Goal: Task Accomplishment & Management: Manage account settings

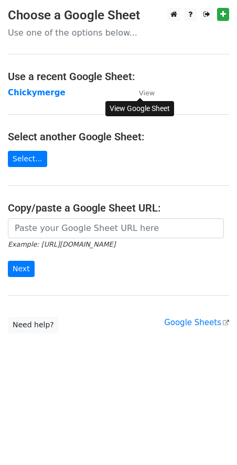
click at [147, 90] on small "View" at bounding box center [147, 93] width 16 height 8
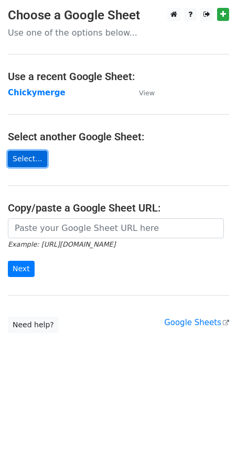
click at [31, 159] on link "Select..." at bounding box center [27, 159] width 39 height 16
click at [32, 159] on link "Select..." at bounding box center [27, 159] width 39 height 16
click at [20, 151] on link "Select..." at bounding box center [27, 159] width 39 height 16
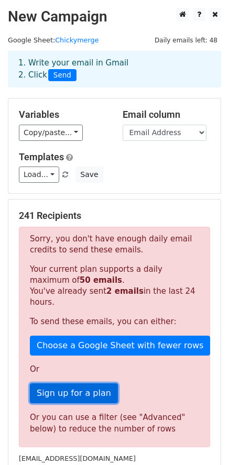
click at [49, 383] on link "Sign up for a plan" at bounding box center [74, 393] width 88 height 20
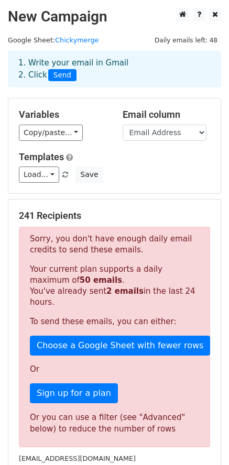
click at [117, 254] on p "Sorry, you don't have enough daily email credits to send these emails." at bounding box center [114, 244] width 169 height 22
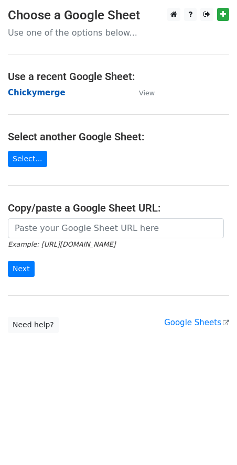
click at [28, 96] on strong "Chickymerge" at bounding box center [37, 92] width 58 height 9
click at [41, 92] on strong "Chickymerge" at bounding box center [37, 92] width 58 height 9
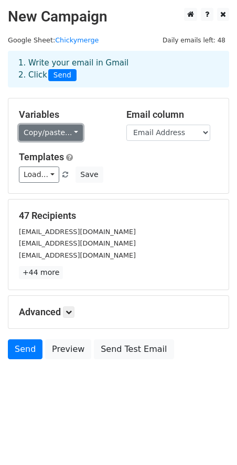
click at [54, 125] on link "Copy/paste..." at bounding box center [51, 133] width 64 height 16
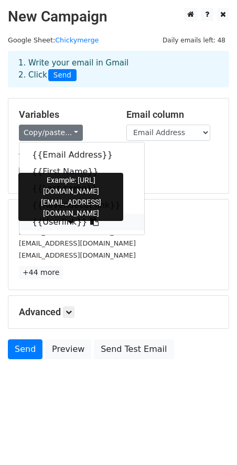
click at [57, 227] on link "{{Userlink}}" at bounding box center [81, 222] width 125 height 17
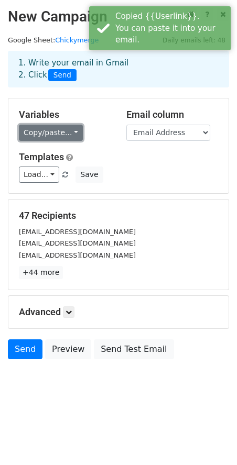
click at [60, 128] on link "Copy/paste..." at bounding box center [51, 133] width 64 height 16
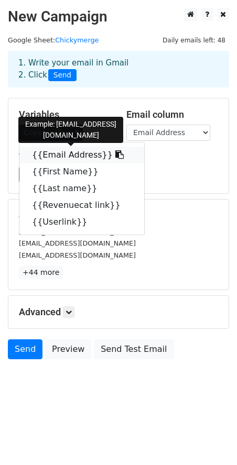
click at [63, 159] on link "{{Email Address}}" at bounding box center [81, 155] width 125 height 17
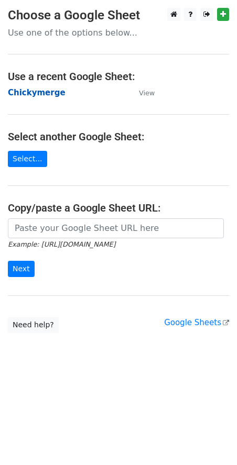
click at [35, 95] on strong "Chickymerge" at bounding box center [37, 92] width 58 height 9
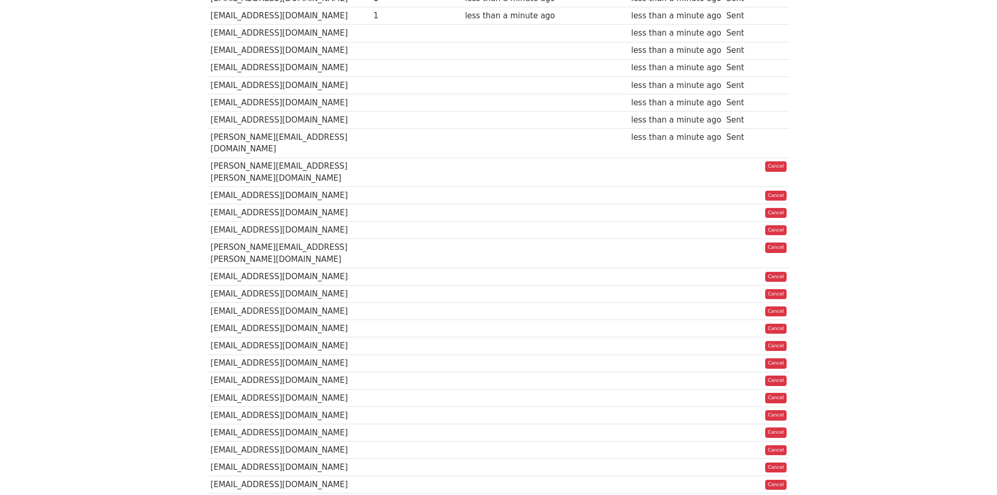
scroll to position [283, 0]
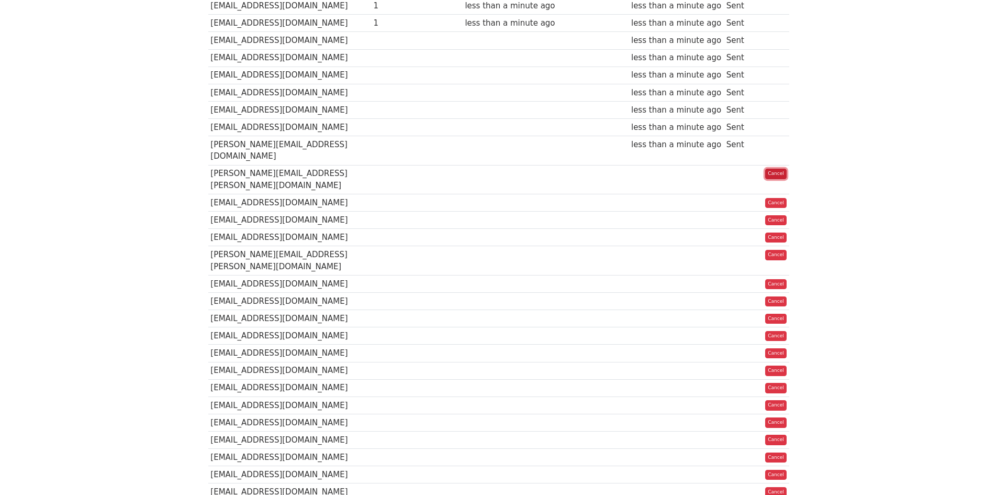
click at [784, 169] on link "Cancel" at bounding box center [775, 174] width 21 height 10
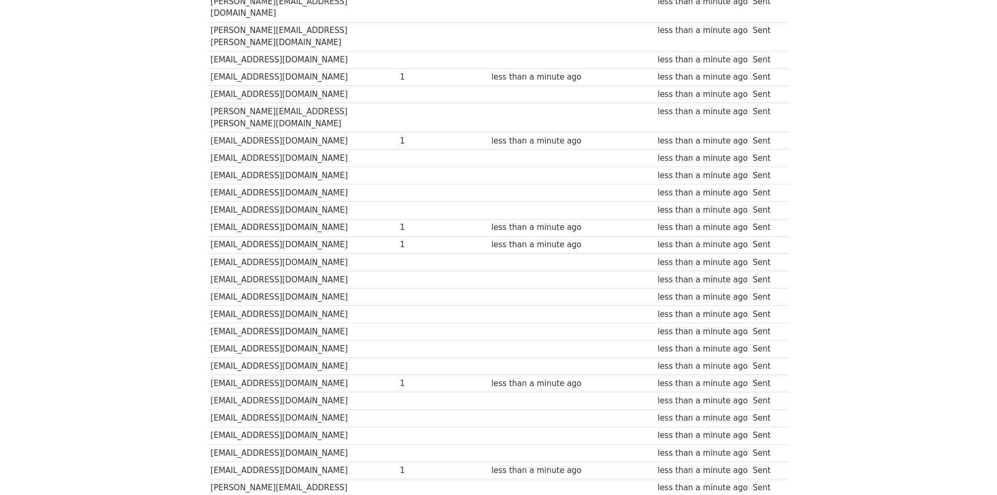
scroll to position [621, 0]
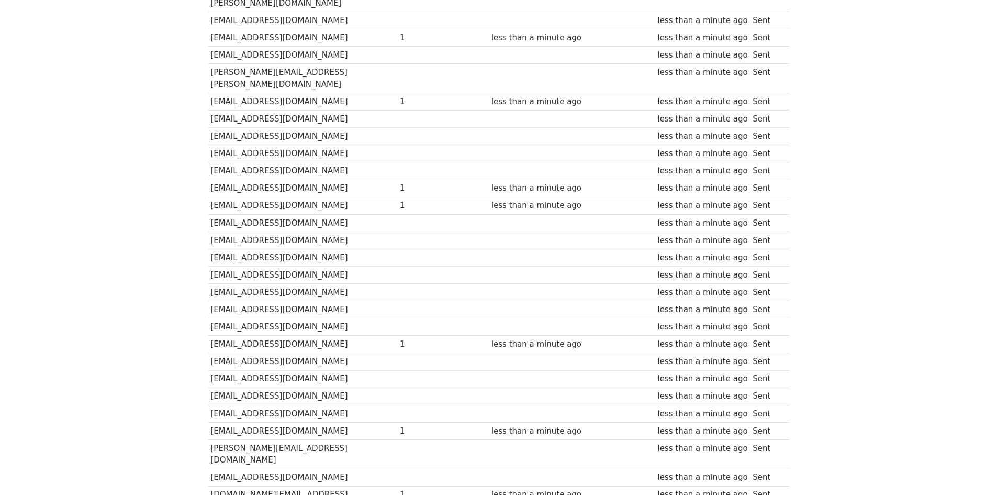
drag, startPoint x: 484, startPoint y: 300, endPoint x: 479, endPoint y: 264, distance: 35.9
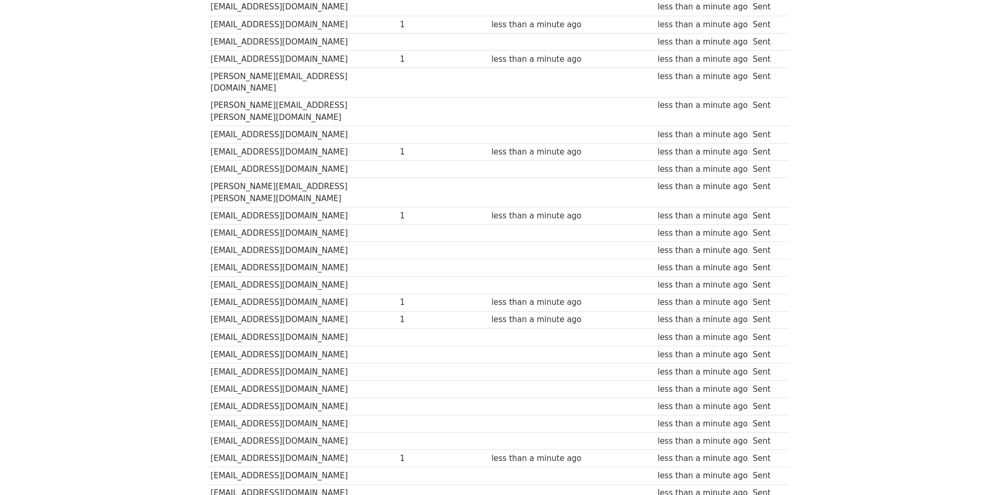
scroll to position [46, 0]
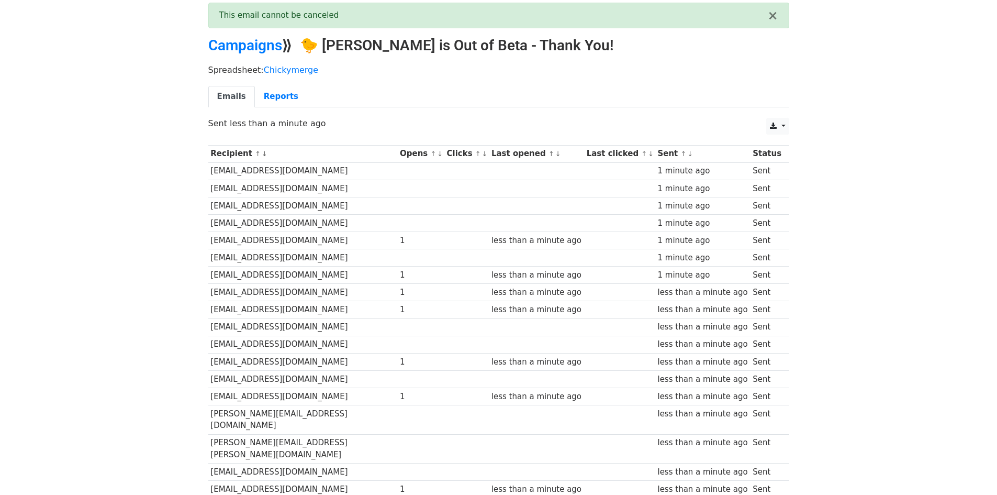
drag, startPoint x: 478, startPoint y: 267, endPoint x: 452, endPoint y: 152, distance: 118.2
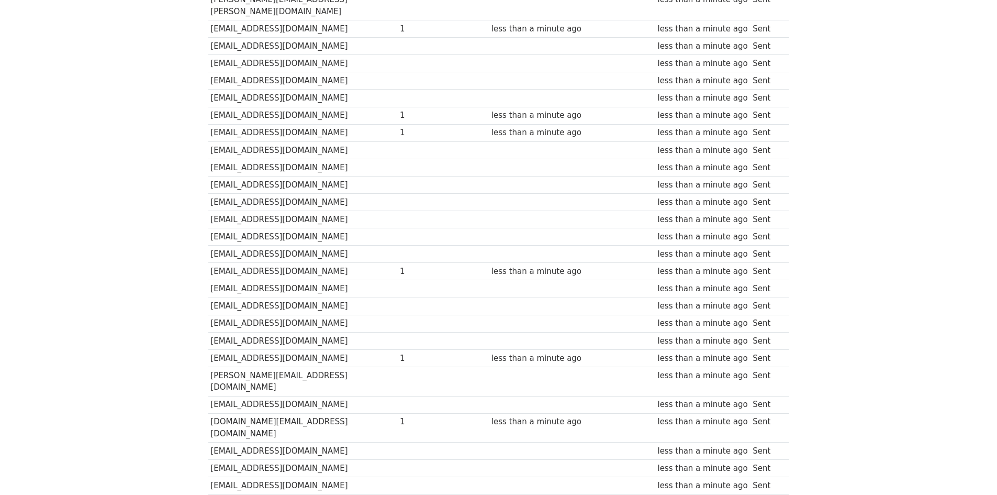
scroll to position [576, 0]
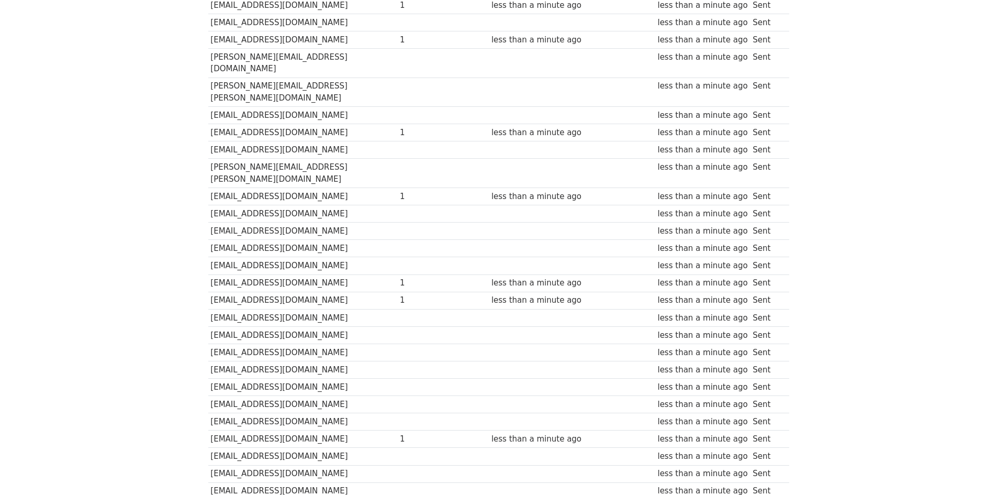
drag, startPoint x: 327, startPoint y: 344, endPoint x: 324, endPoint y: 279, distance: 65.0
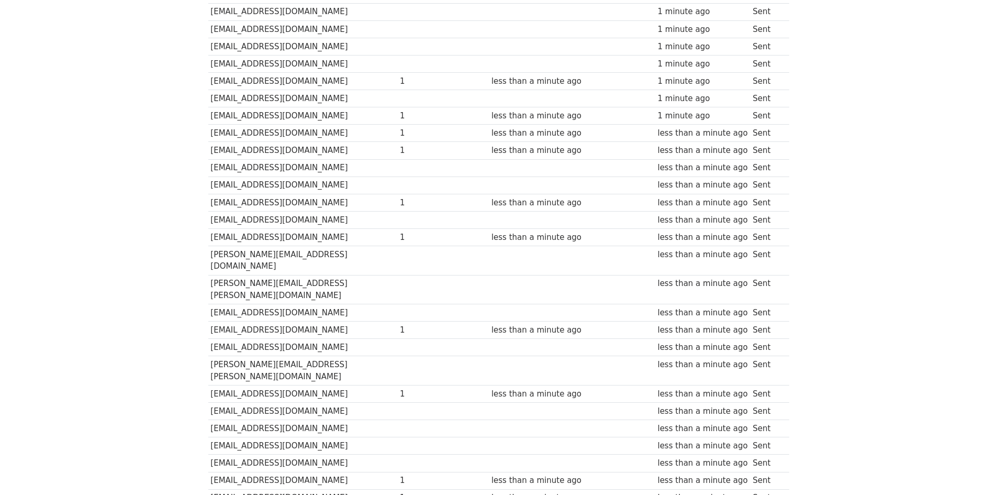
scroll to position [209, 0]
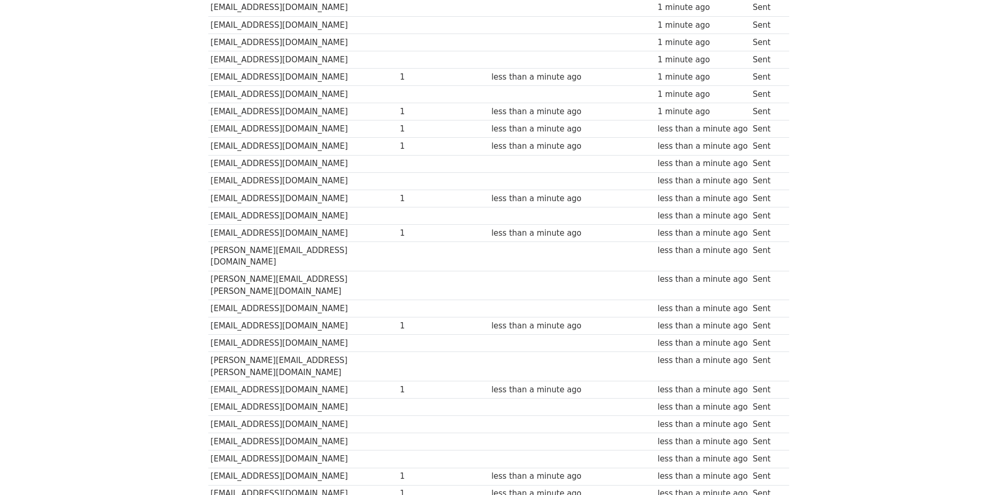
click at [223, 273] on td "[PERSON_NAME][EMAIL_ADDRESS][PERSON_NAME][DOMAIN_NAME]" at bounding box center [302, 285] width 189 height 29
click at [192, 264] on body "MergeMail Campaigns Templates Reports Open Gmail Daily emails left: 1 Help phan…" at bounding box center [498, 357] width 997 height 1132
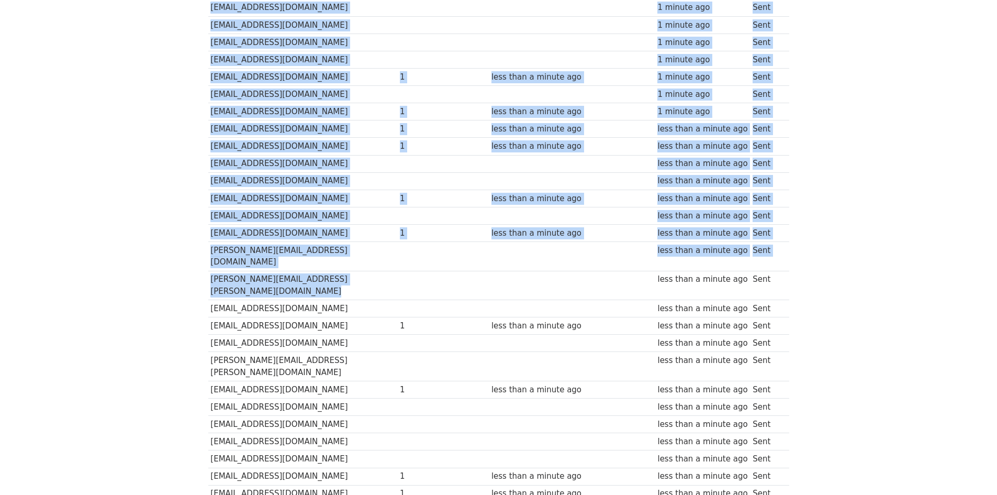
drag, startPoint x: 192, startPoint y: 264, endPoint x: 391, endPoint y: 263, distance: 199.4
click at [391, 263] on body "MergeMail Campaigns Templates Reports Open Gmail Daily emails left: 1 Help phan…" at bounding box center [498, 357] width 997 height 1132
click at [397, 272] on td at bounding box center [420, 285] width 47 height 29
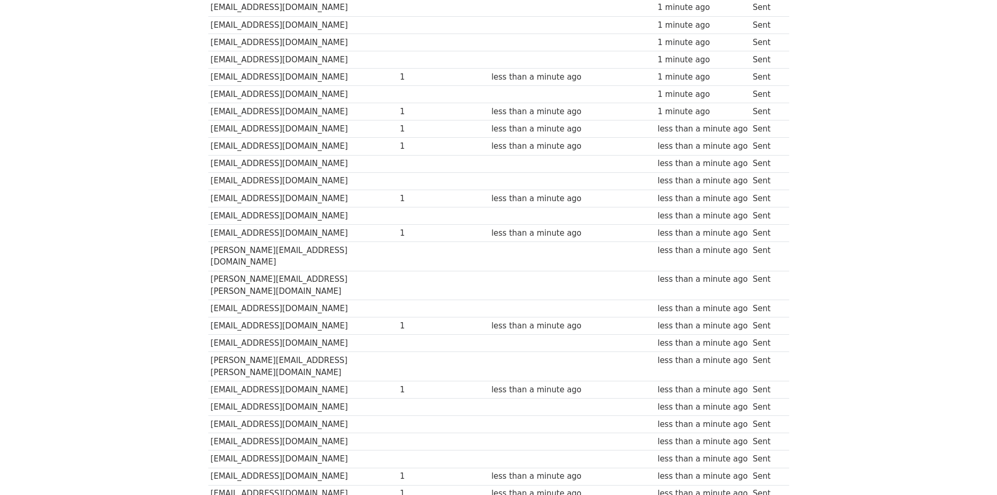
click at [197, 197] on body "MergeMail Campaigns Templates Reports Open Gmail Daily emails left: 1 Help phan…" at bounding box center [498, 357] width 997 height 1132
click at [163, 285] on body "MergeMail Campaigns Templates Reports Open Gmail Daily emails left: 1 Help phan…" at bounding box center [498, 357] width 997 height 1132
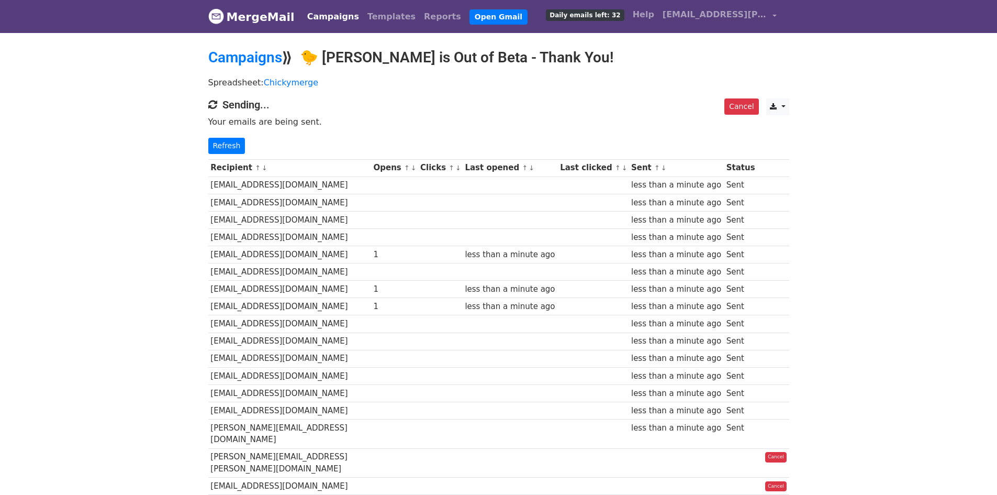
drag, startPoint x: 431, startPoint y: 329, endPoint x: 379, endPoint y: 139, distance: 196.8
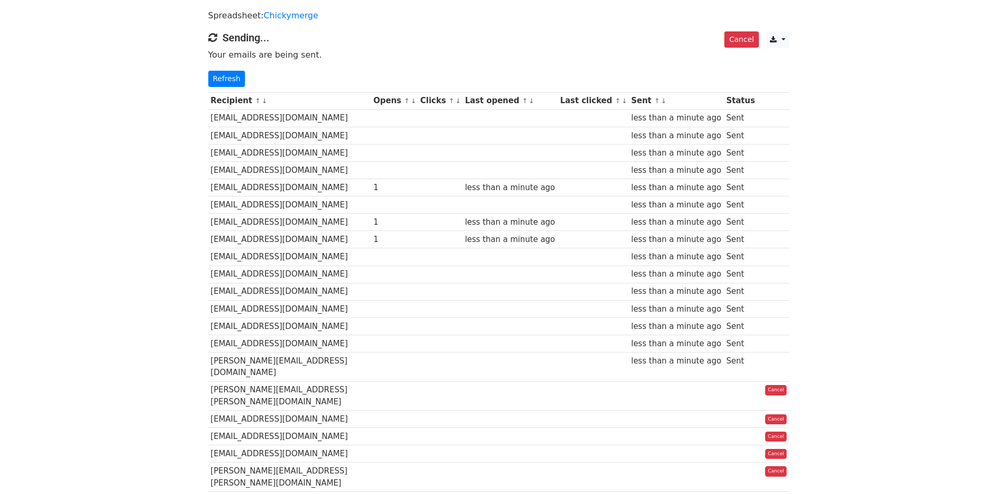
scroll to position [262, 0]
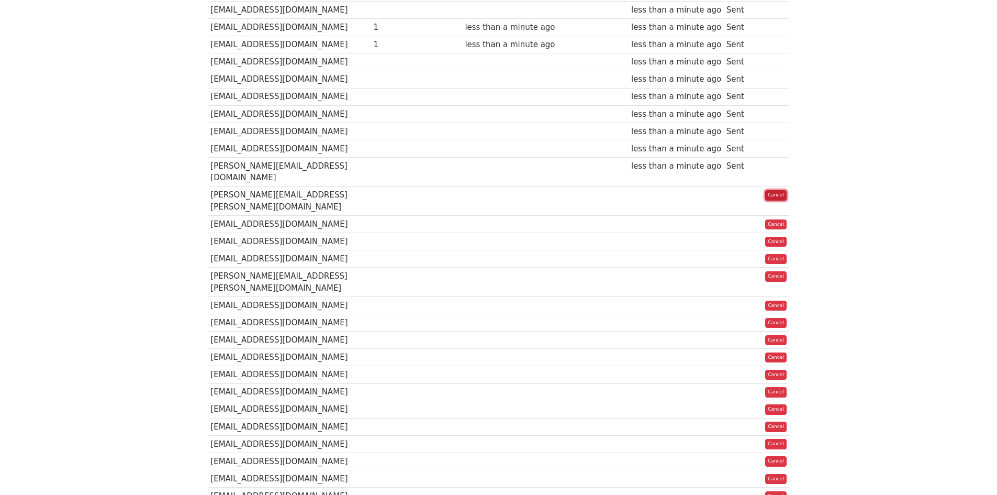
click at [778, 190] on link "Cancel" at bounding box center [775, 195] width 21 height 10
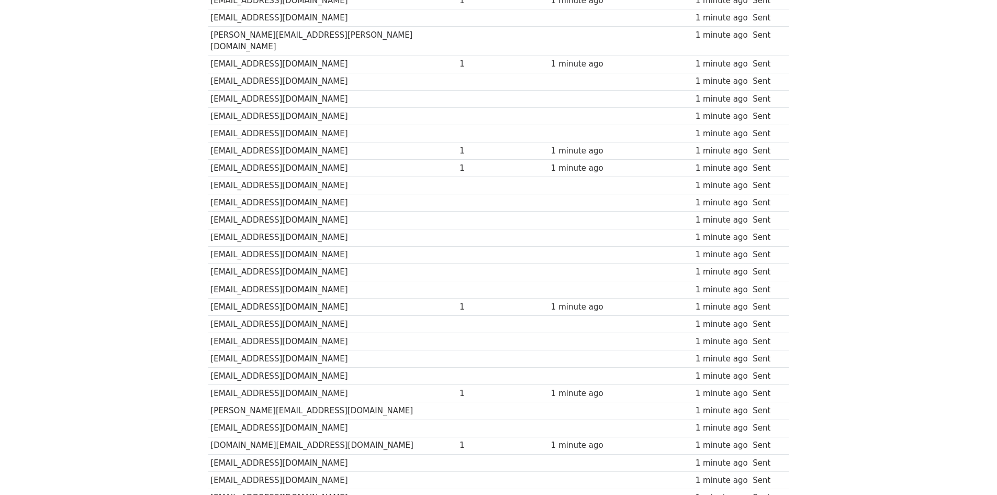
scroll to position [523, 0]
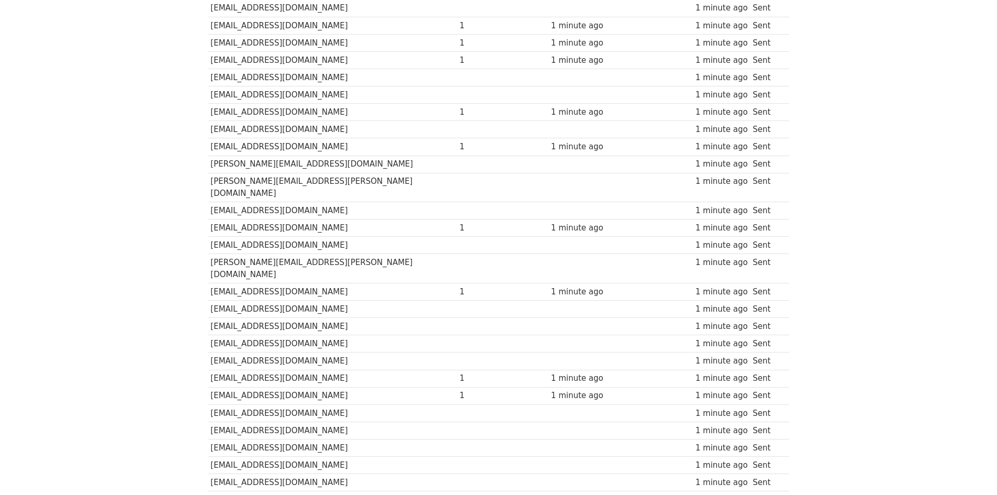
scroll to position [52, 0]
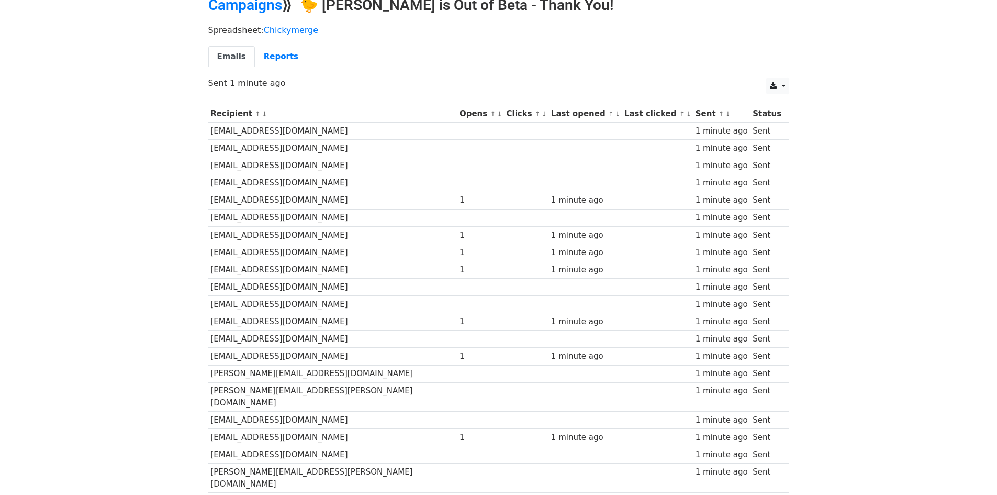
click at [457, 217] on td at bounding box center [480, 217] width 47 height 17
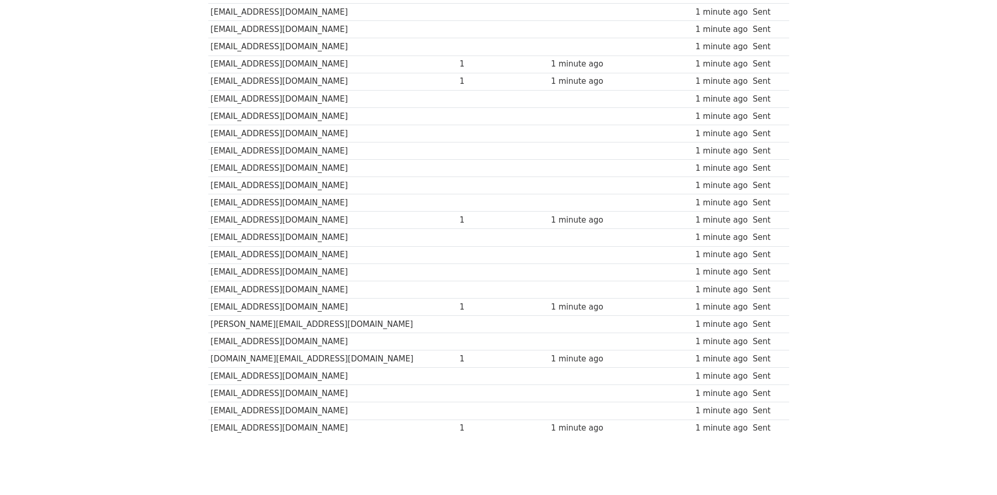
scroll to position [587, 0]
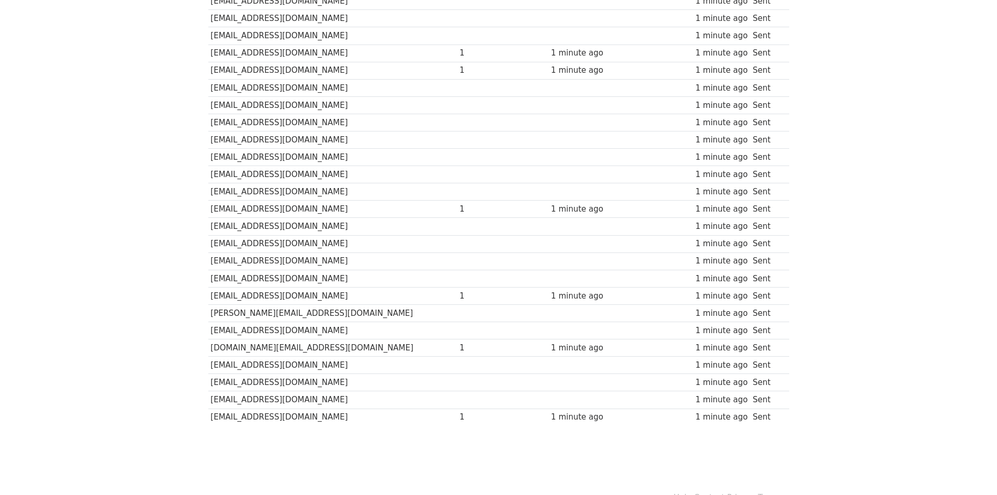
drag, startPoint x: 433, startPoint y: 269, endPoint x: 432, endPoint y: 332, distance: 62.8
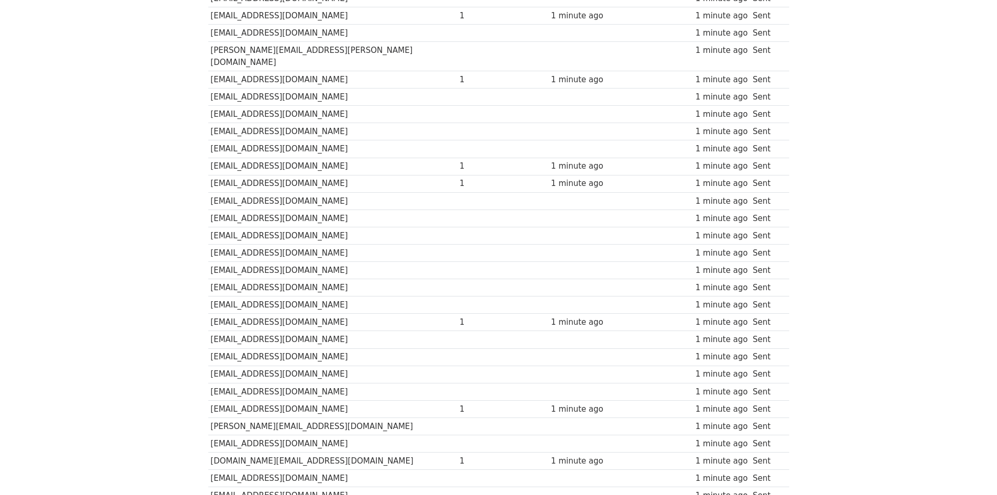
scroll to position [0, 0]
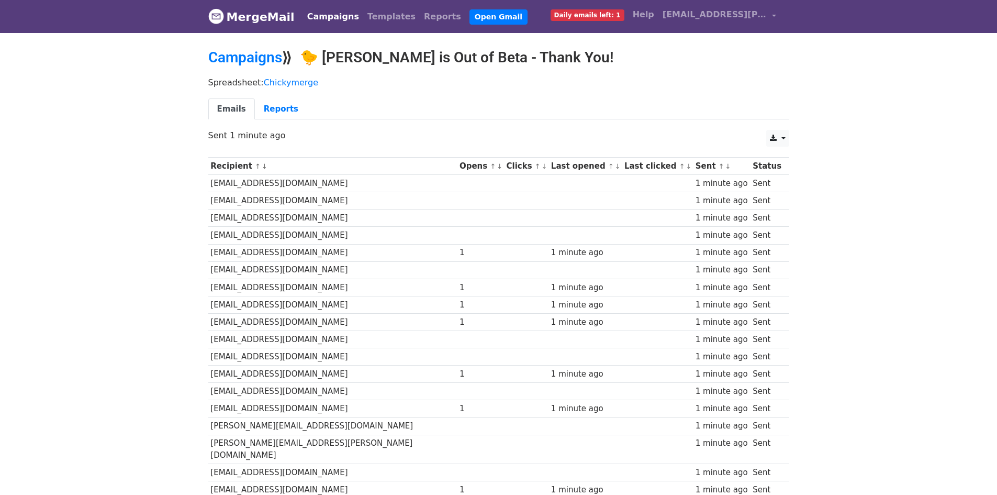
drag, startPoint x: 449, startPoint y: 359, endPoint x: 351, endPoint y: 81, distance: 294.0
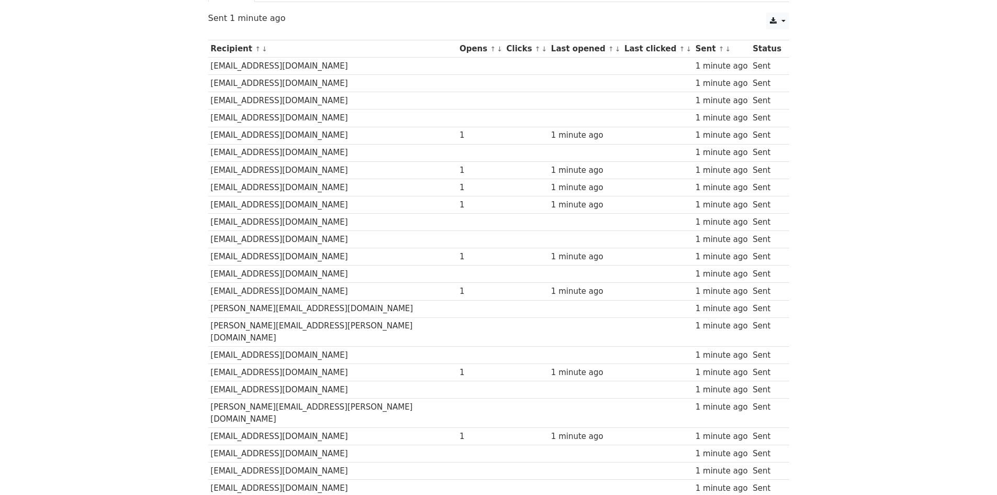
scroll to position [262, 0]
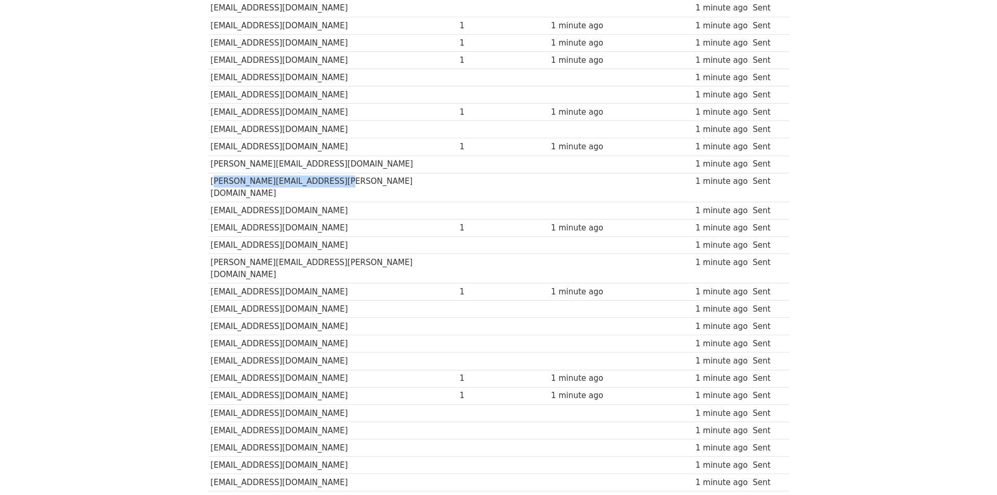
drag, startPoint x: 327, startPoint y: 180, endPoint x: 210, endPoint y: 180, distance: 116.2
click at [210, 180] on td "[PERSON_NAME][EMAIL_ADDRESS][PERSON_NAME][DOMAIN_NAME]" at bounding box center [332, 187] width 249 height 29
click at [295, 206] on td "tradutorsilveira@gmail.com" at bounding box center [332, 210] width 249 height 17
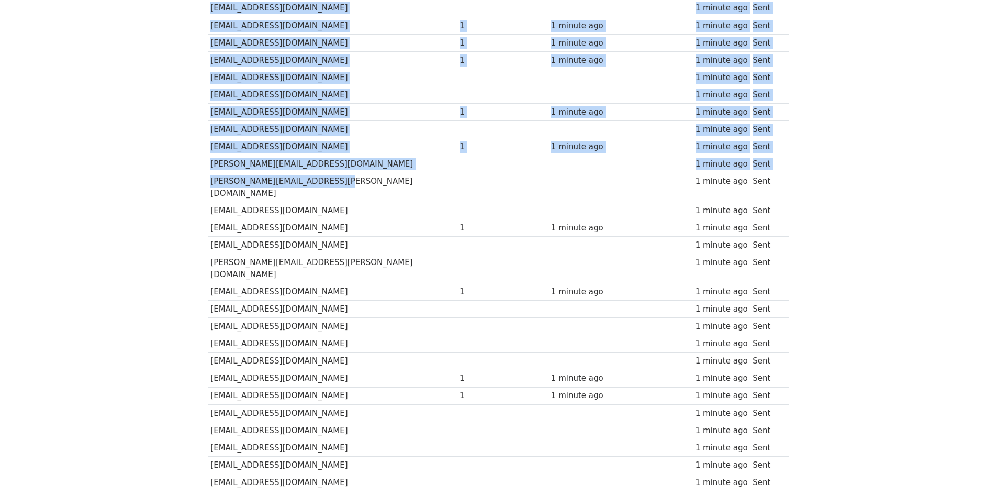
drag, startPoint x: 372, startPoint y: 177, endPoint x: 203, endPoint y: 184, distance: 169.7
click at [203, 184] on div "Recipient ↑ ↓ Opens ↑ ↓ Clicks ↑ ↓ Last opened ↑ ↓ Last clicked ↑ ↓ Sent ↑ ↓ St…" at bounding box center [498, 324] width 597 height 869
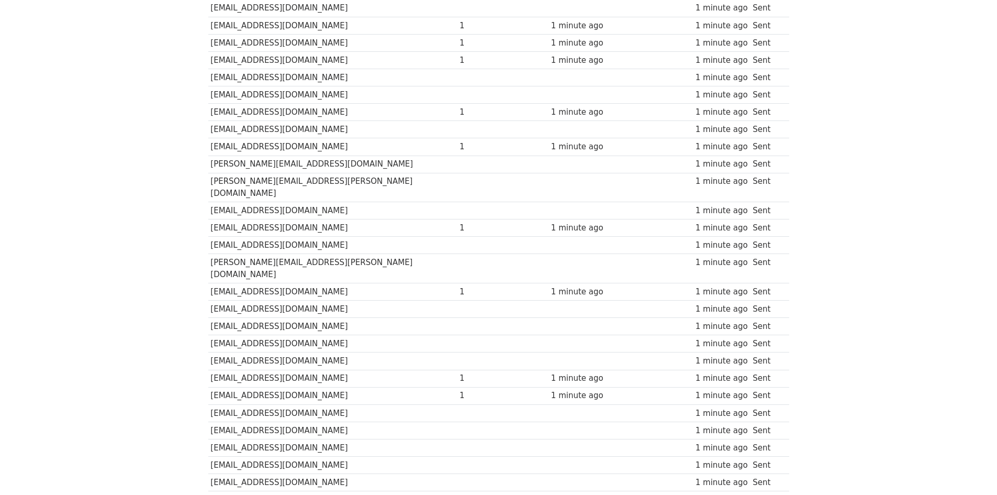
click at [264, 202] on td "tradutorsilveira@gmail.com" at bounding box center [332, 210] width 249 height 17
click at [286, 152] on td "mohit@msaharan.com" at bounding box center [332, 146] width 249 height 17
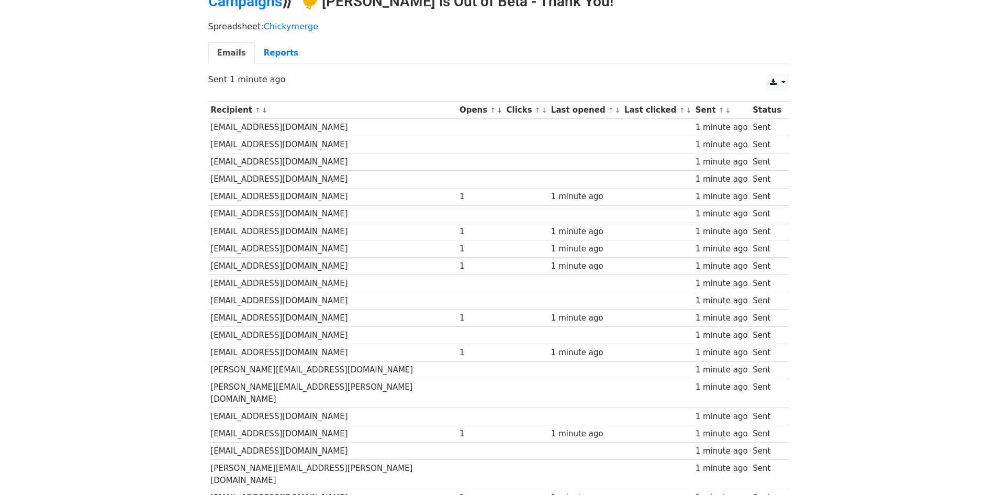
scroll to position [0, 0]
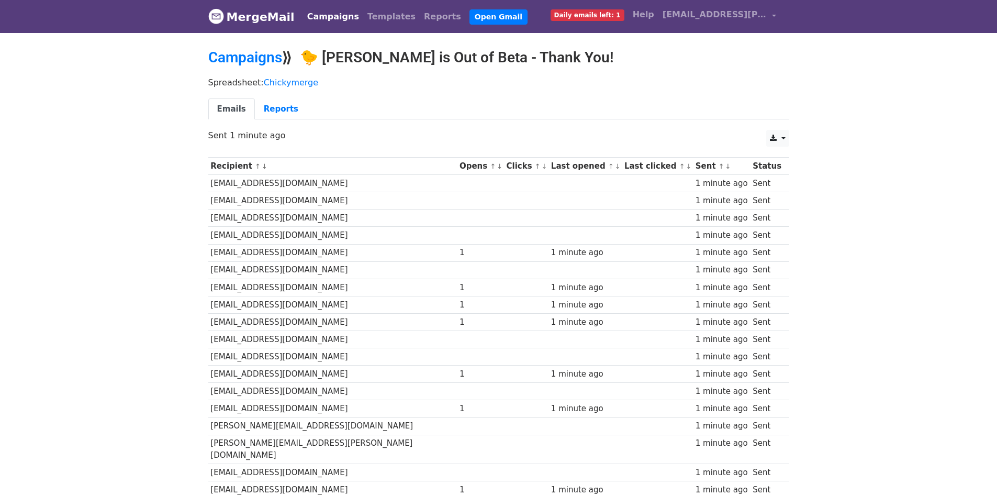
drag, startPoint x: 308, startPoint y: 276, endPoint x: 278, endPoint y: 178, distance: 102.3
drag, startPoint x: 279, startPoint y: 92, endPoint x: 278, endPoint y: 115, distance: 23.0
click at [279, 91] on div "Spreadsheet: Chickymerge Emails Reports" at bounding box center [498, 101] width 597 height 59
click at [279, 117] on link "Reports" at bounding box center [281, 108] width 52 height 21
click at [285, 109] on link "Reports" at bounding box center [281, 108] width 52 height 21
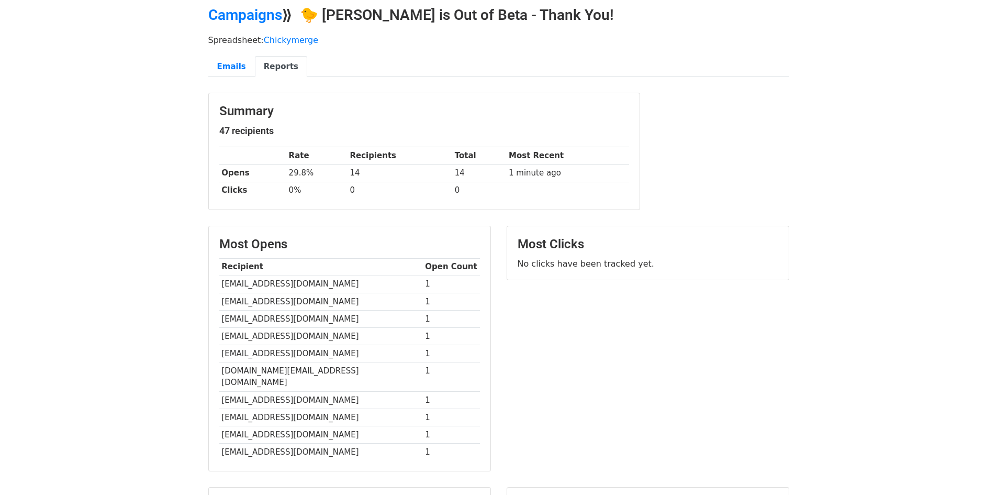
scroll to position [172, 0]
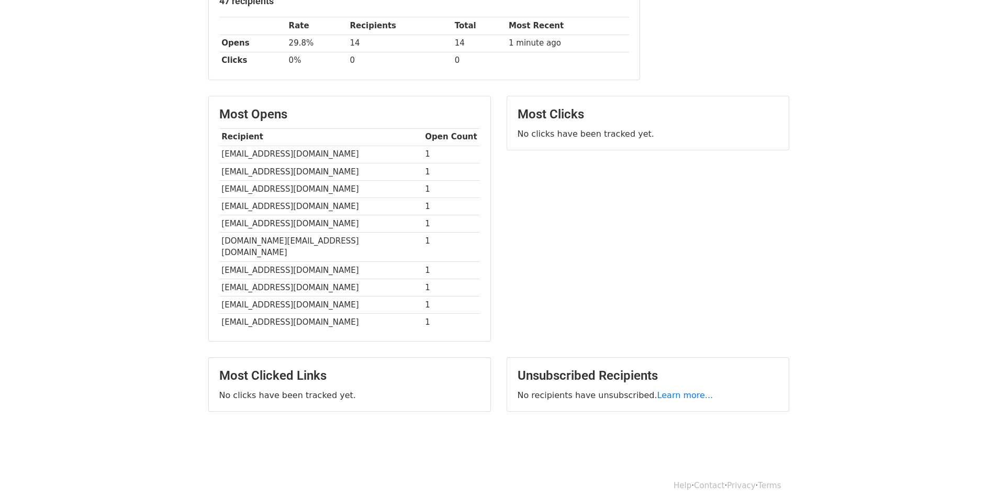
drag, startPoint x: 356, startPoint y: 161, endPoint x: 390, endPoint y: 342, distance: 183.7
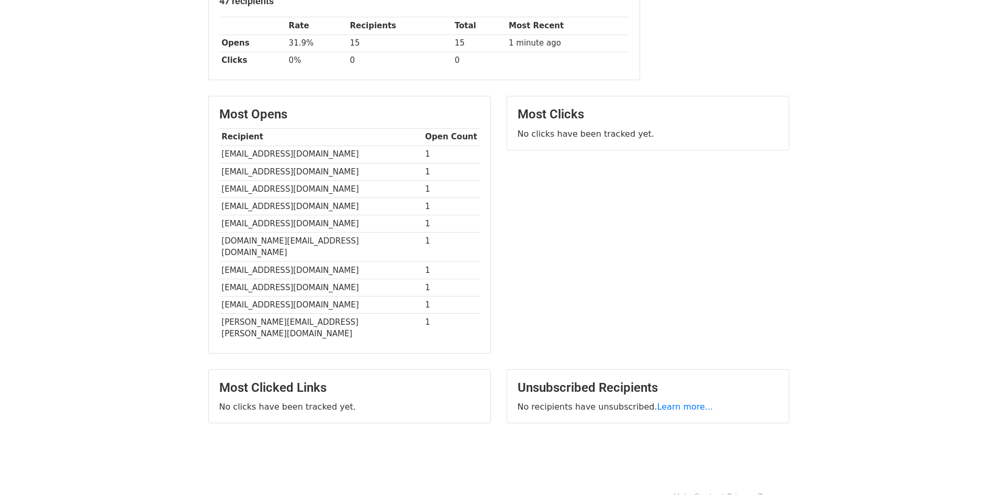
click at [423, 247] on td "1" at bounding box center [451, 246] width 57 height 29
click at [299, 321] on div "Most Opens Recipient Open Count [EMAIL_ADDRESS][DOMAIN_NAME] 1 [EMAIL_ADDRESS][…" at bounding box center [350, 224] width 282 height 256
drag, startPoint x: 340, startPoint y: 309, endPoint x: 219, endPoint y: 311, distance: 120.9
click at [219, 314] on td "[PERSON_NAME][EMAIL_ADDRESS][PERSON_NAME][DOMAIN_NAME]" at bounding box center [321, 328] width 204 height 29
click at [241, 318] on div "Most Opens Recipient Open Count [EMAIL_ADDRESS][DOMAIN_NAME] 1 [EMAIL_ADDRESS][…" at bounding box center [350, 224] width 282 height 256
